Goal: Information Seeking & Learning: Learn about a topic

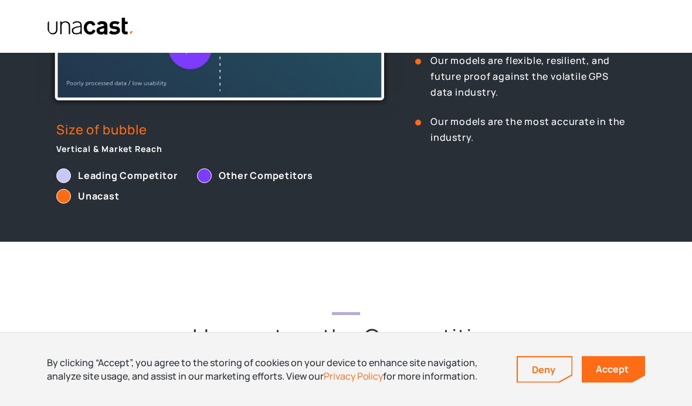
scroll to position [690, 0]
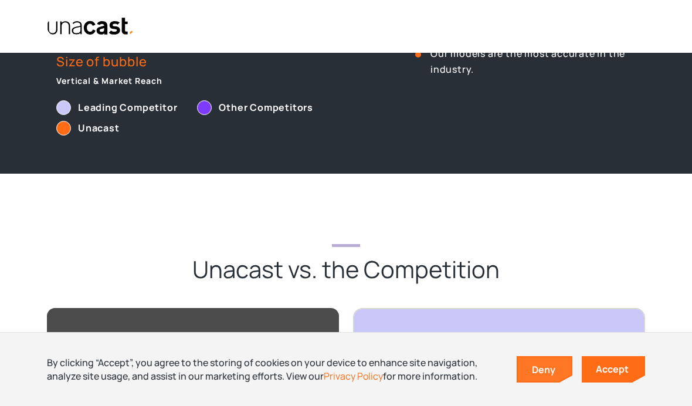
click at [544, 382] on link "Deny" at bounding box center [545, 369] width 54 height 25
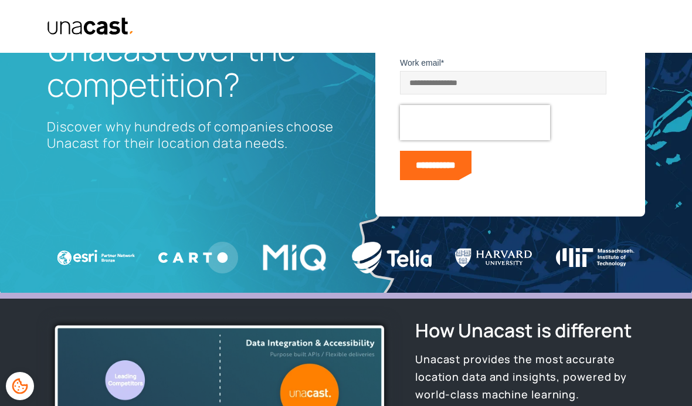
scroll to position [0, 0]
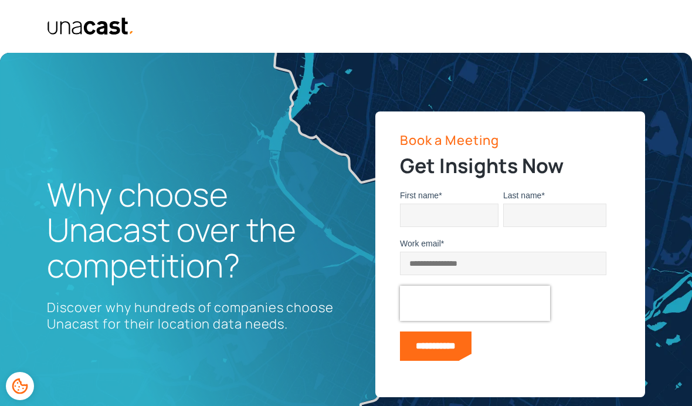
click at [86, 21] on img "home" at bounding box center [90, 26] width 87 height 19
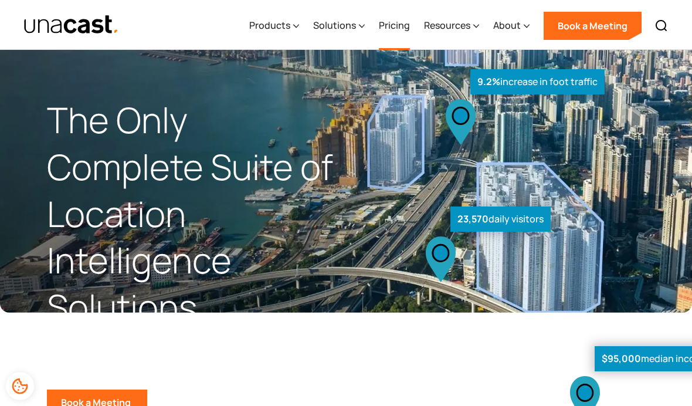
click at [403, 25] on link "Pricing" at bounding box center [394, 26] width 31 height 48
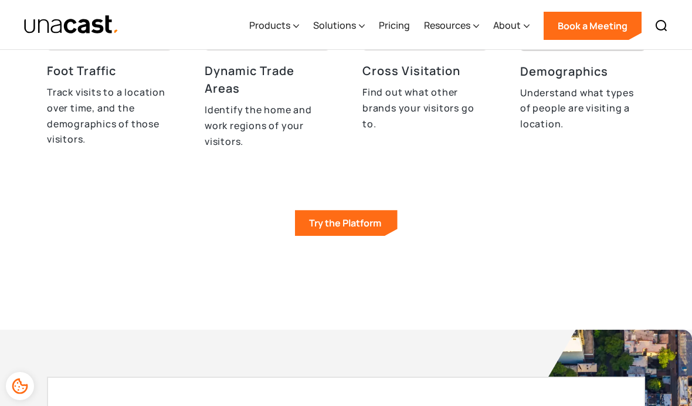
scroll to position [3655, 0]
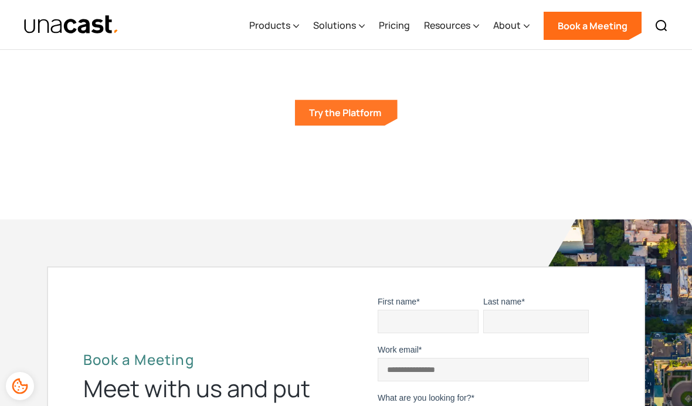
click at [327, 107] on link "Try the Platform" at bounding box center [346, 113] width 103 height 26
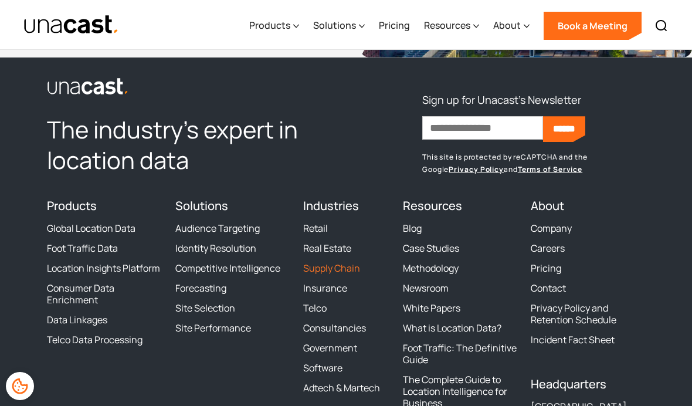
scroll to position [4192, 0]
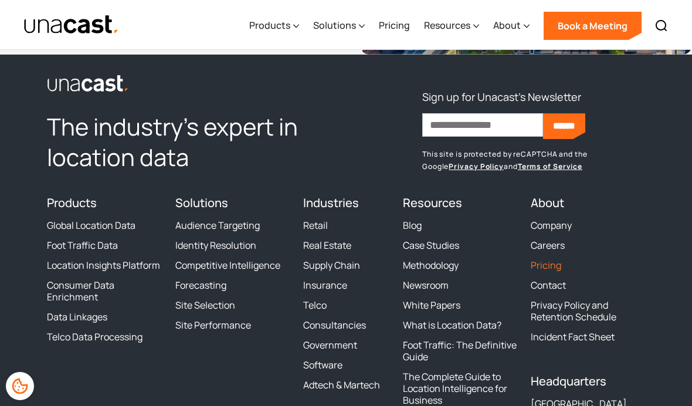
click at [546, 259] on link "Pricing" at bounding box center [546, 265] width 31 height 12
